Goal: Share content: Share content

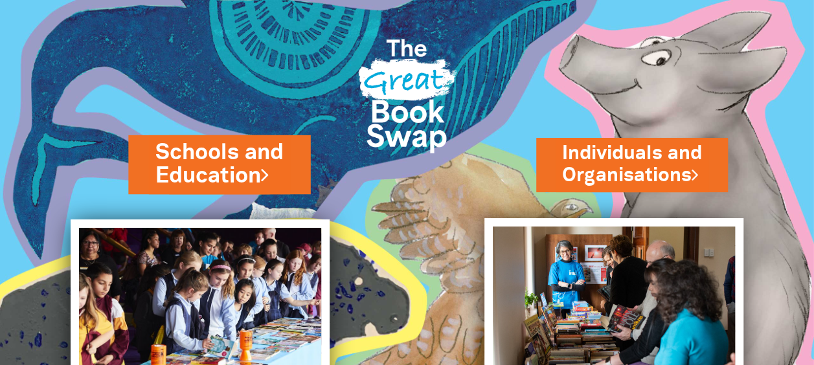
click at [239, 168] on link "Schools and Education" at bounding box center [219, 164] width 128 height 54
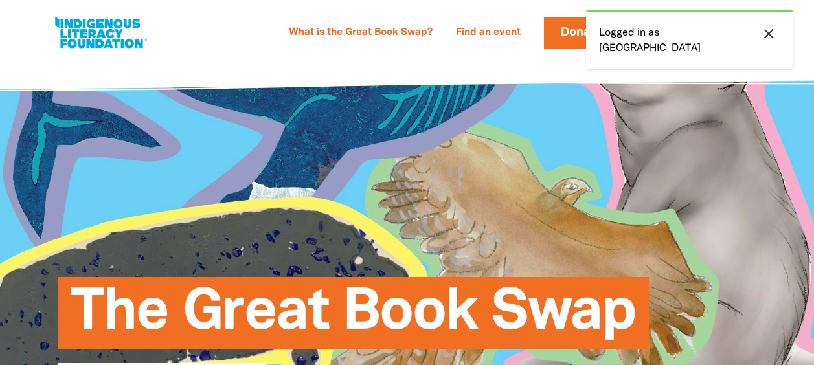
select select "community-library"
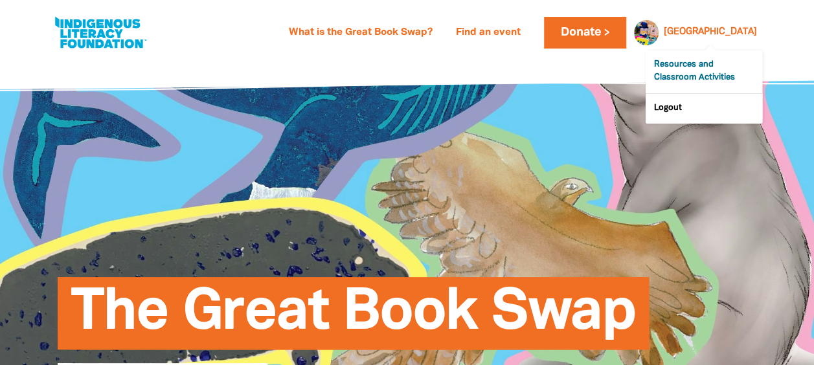
click at [692, 56] on link "Resources and Classroom Activities" at bounding box center [704, 72] width 117 height 43
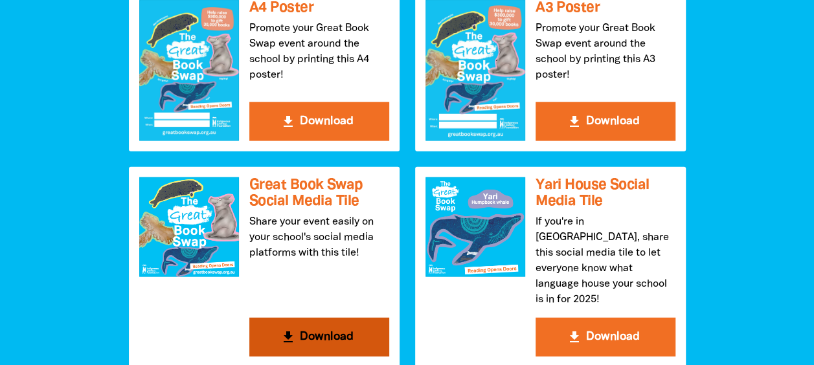
scroll to position [1425, 0]
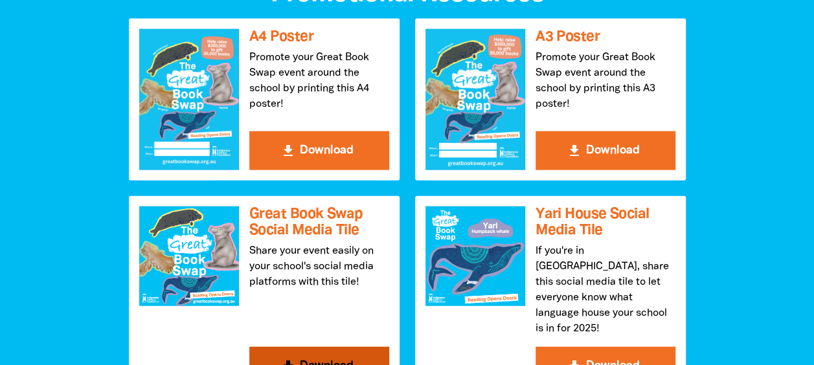
click at [317, 347] on button "get_app Download" at bounding box center [319, 366] width 140 height 39
click at [282, 207] on h3 "Great Book Swap Social Media Tile" at bounding box center [319, 223] width 140 height 32
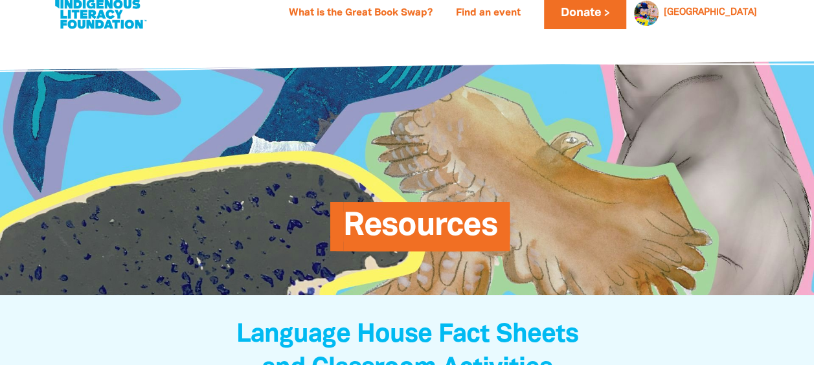
scroll to position [0, 0]
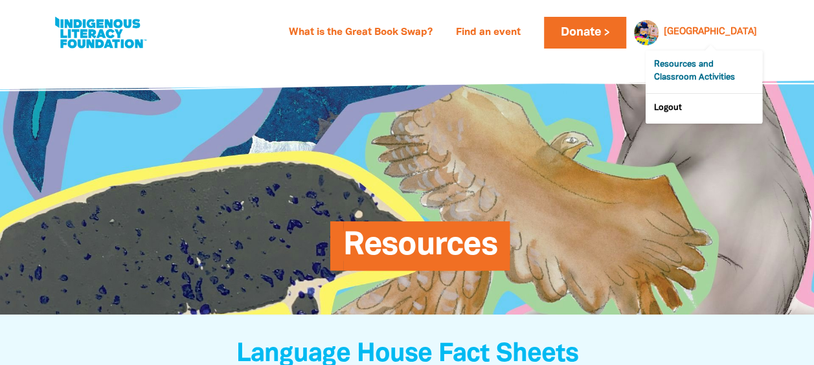
click at [670, 60] on link "Resources and Classroom Activities" at bounding box center [704, 72] width 117 height 43
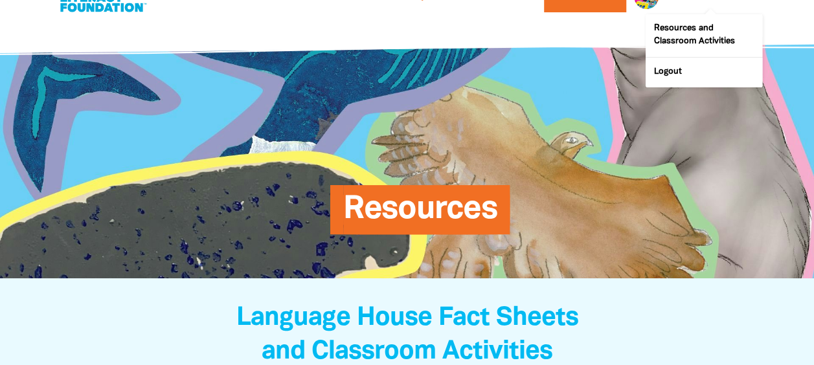
scroll to position [65, 0]
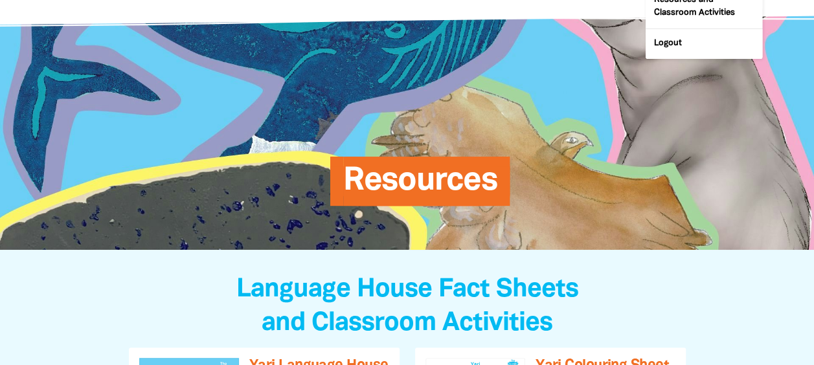
click at [422, 172] on span "Resources" at bounding box center [420, 186] width 154 height 40
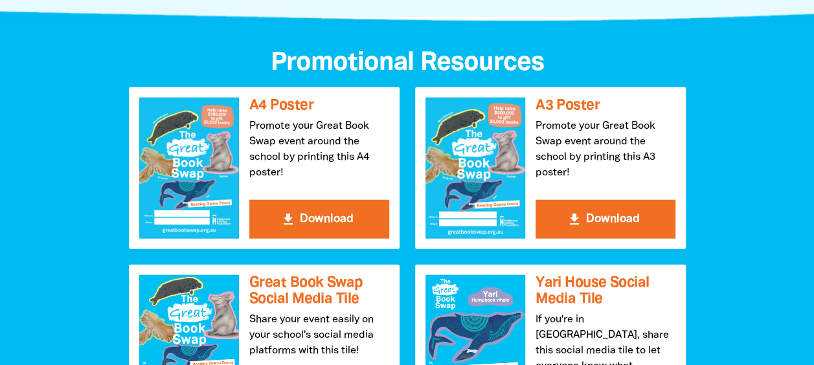
scroll to position [1360, 0]
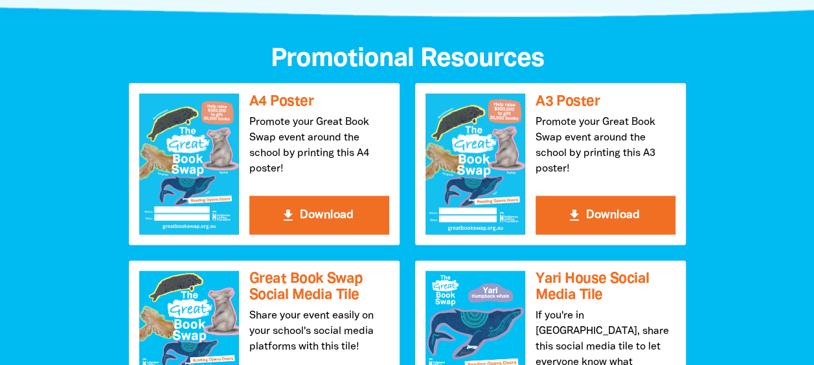
click at [284, 271] on h3 "Great Book Swap Social Media Tile" at bounding box center [319, 287] width 140 height 32
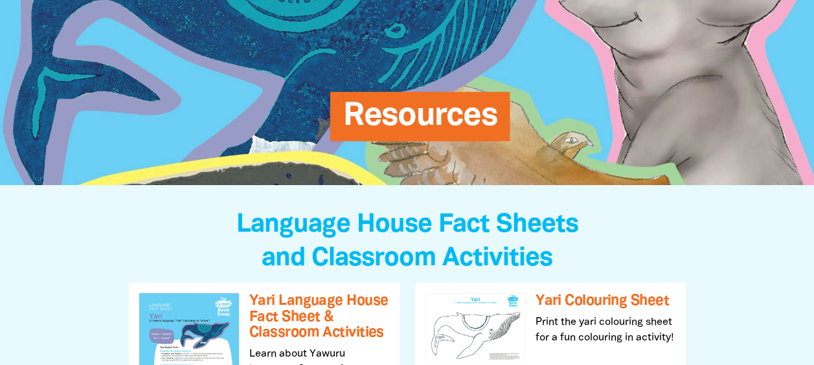
scroll to position [0, 0]
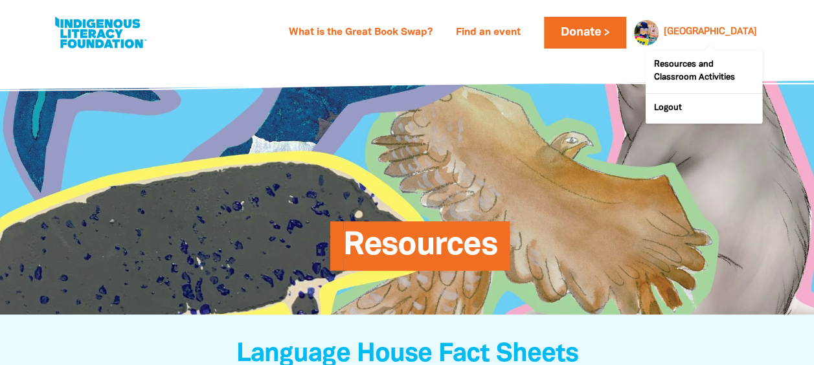
click at [711, 30] on link "[GEOGRAPHIC_DATA]" at bounding box center [710, 32] width 93 height 9
click at [573, 100] on div "Resources" at bounding box center [407, 186] width 501 height 179
click at [689, 31] on link "[GEOGRAPHIC_DATA]" at bounding box center [710, 32] width 93 height 9
click at [440, 32] on link "What is the Great Book Swap?" at bounding box center [360, 33] width 159 height 21
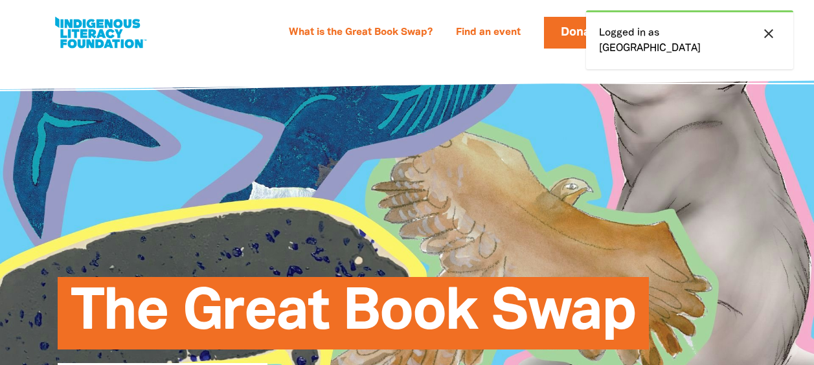
select select "community-library"
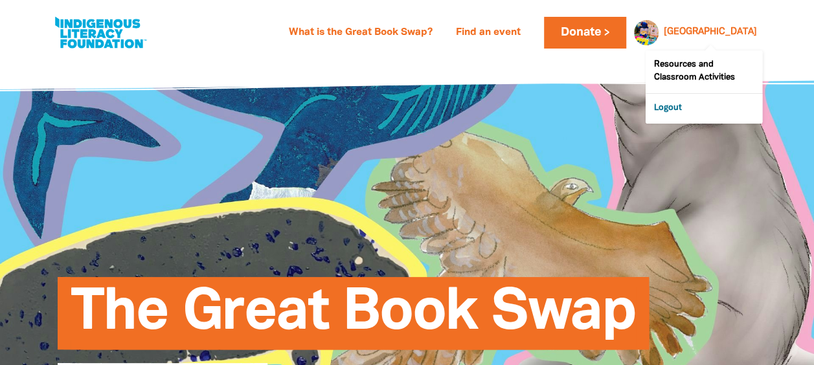
click at [663, 97] on link "Logout" at bounding box center [704, 109] width 117 height 30
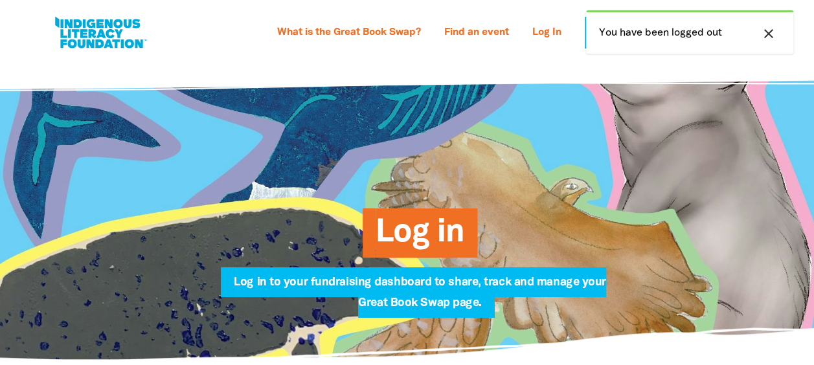
type input "[EMAIL_ADDRESS][DOMAIN_NAME]"
click at [777, 26] on icon "close" at bounding box center [769, 34] width 16 height 16
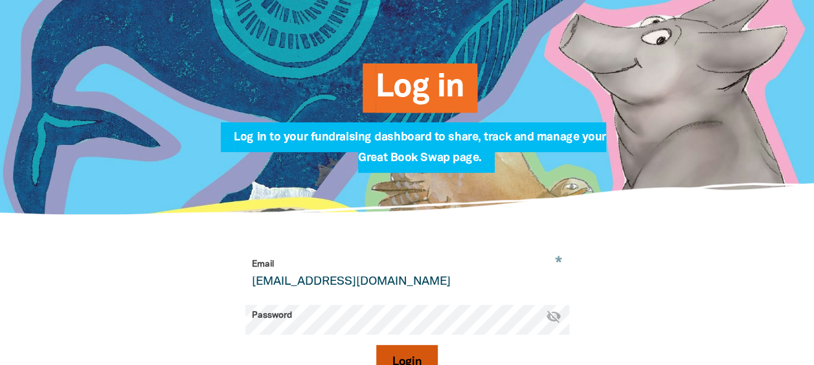
scroll to position [130, 0]
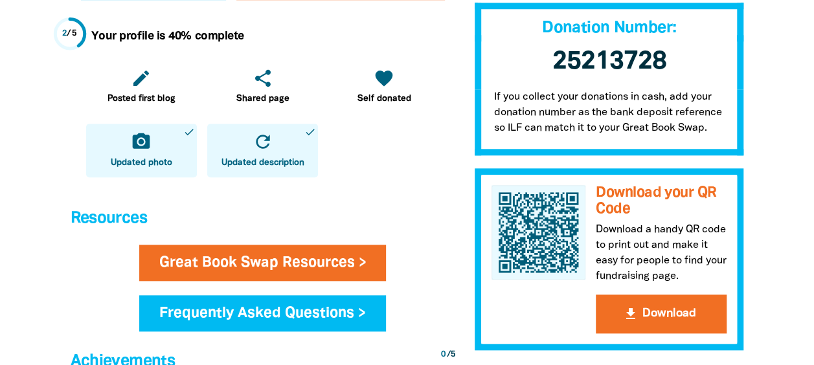
scroll to position [583, 0]
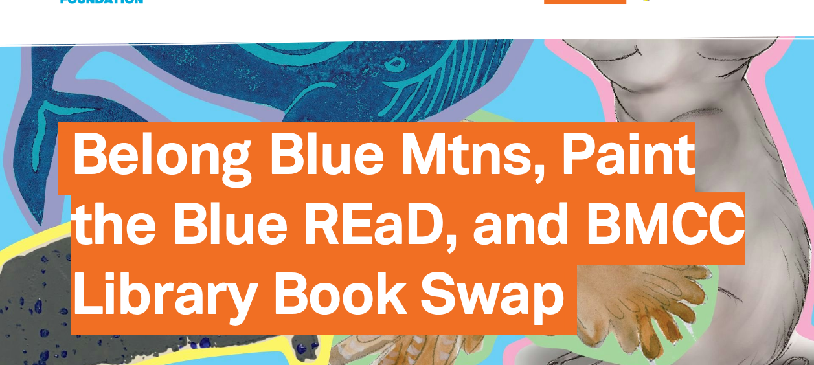
scroll to position [65, 0]
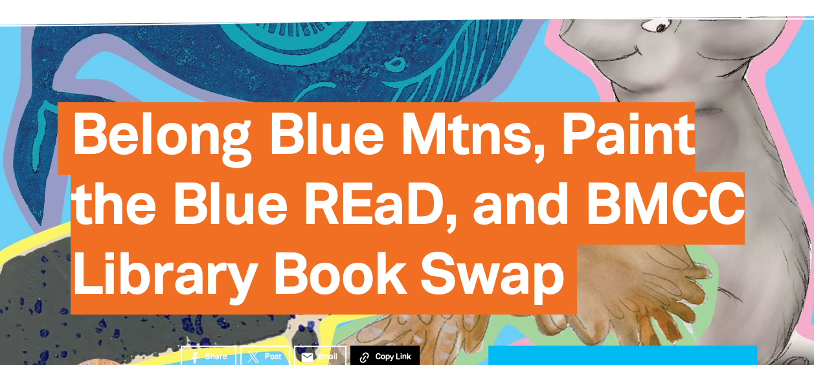
click at [375, 352] on span "Copy Link" at bounding box center [393, 358] width 36 height 12
click at [205, 352] on span "Share" at bounding box center [216, 358] width 22 height 12
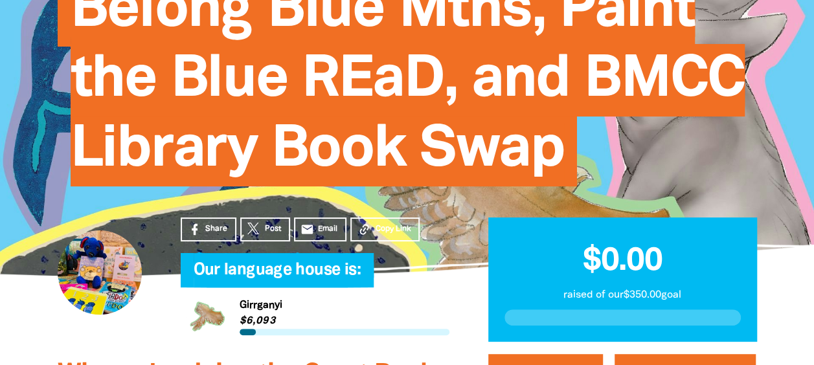
scroll to position [259, 0]
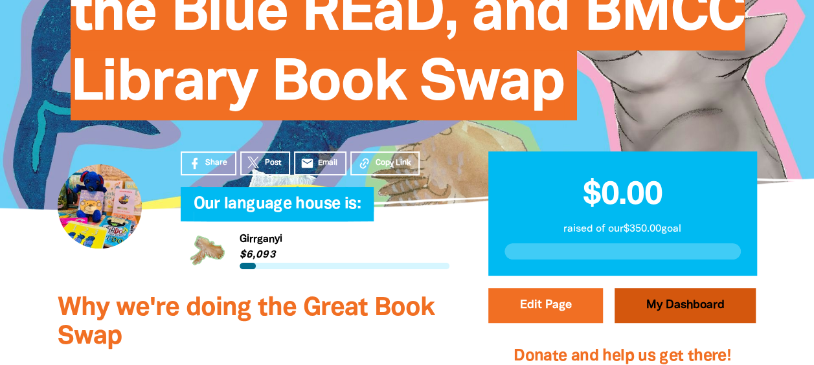
click at [707, 288] on link "My Dashboard" at bounding box center [685, 305] width 141 height 35
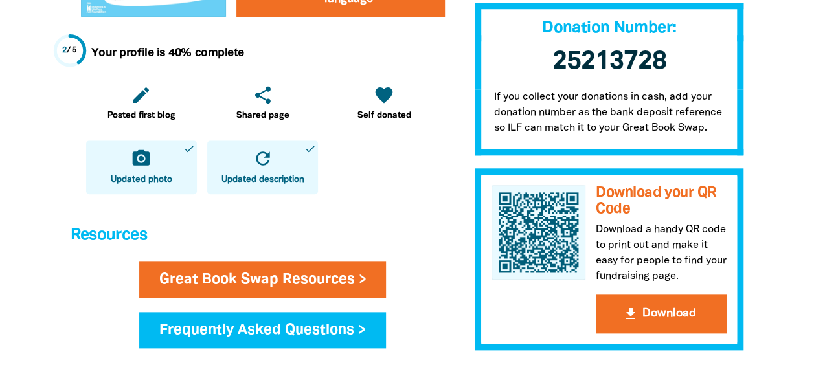
scroll to position [583, 0]
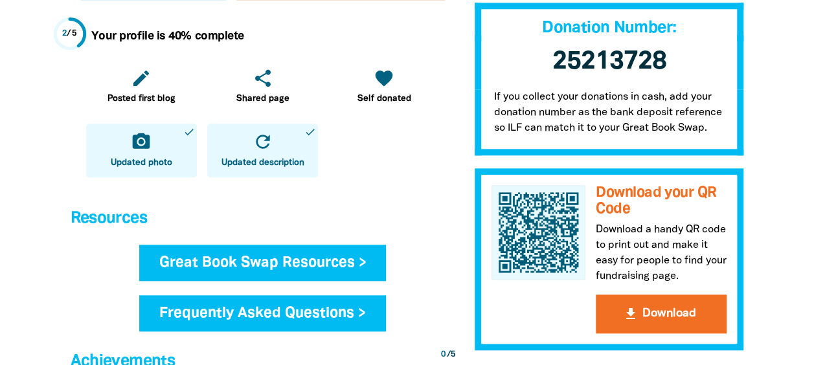
click at [216, 245] on link "Great Book Swap Resources >" at bounding box center [262, 263] width 247 height 36
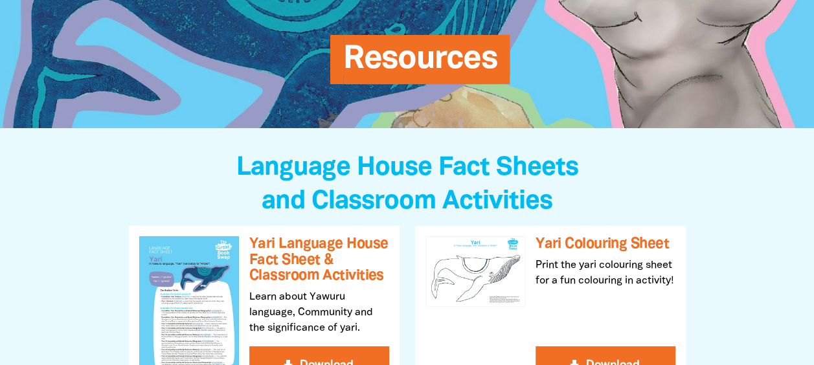
scroll to position [65, 0]
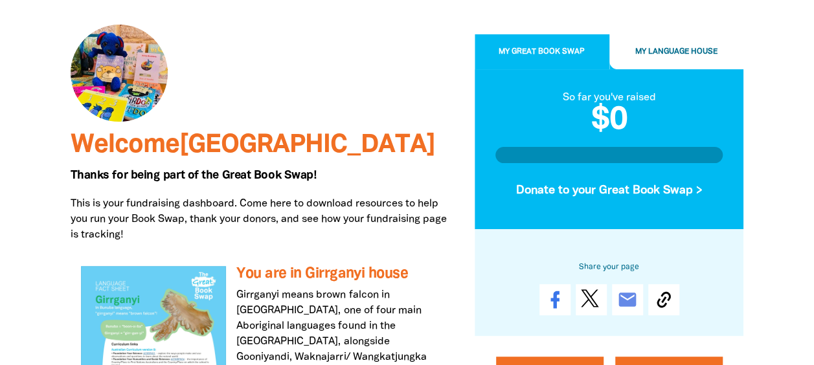
scroll to position [130, 0]
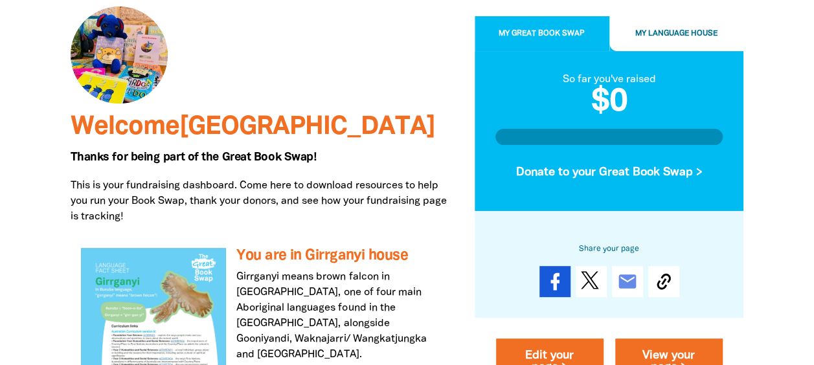
click at [559, 273] on icon at bounding box center [555, 281] width 8 height 17
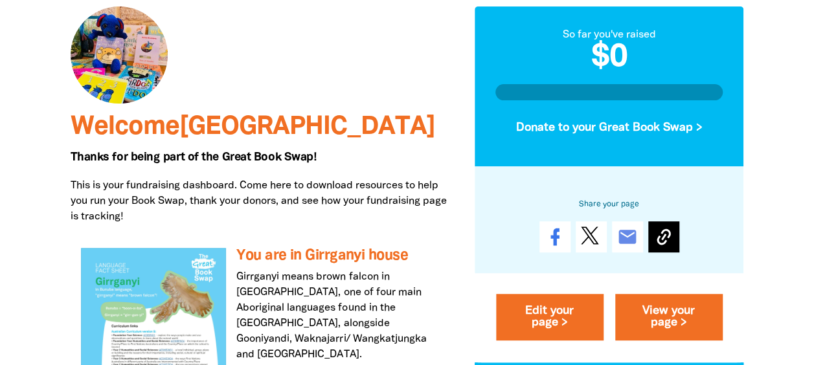
click at [654, 227] on icon at bounding box center [664, 237] width 21 height 21
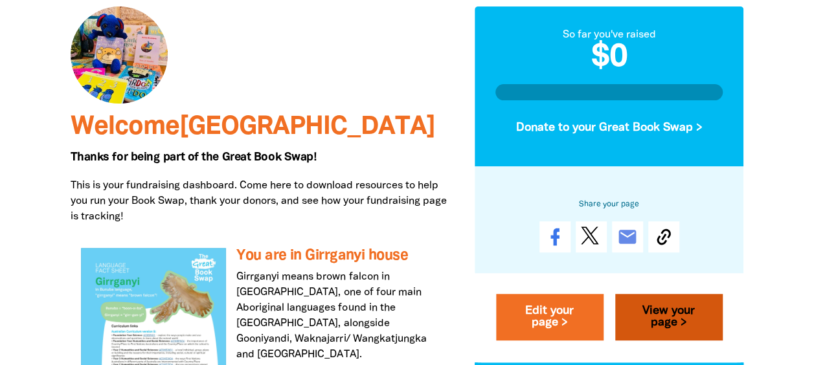
click at [686, 294] on link "View your page >" at bounding box center [669, 317] width 108 height 47
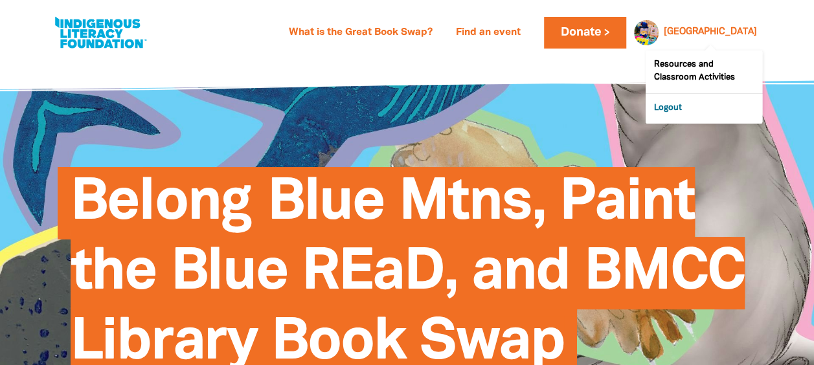
click at [672, 94] on link "Logout" at bounding box center [704, 109] width 117 height 30
